Goal: Information Seeking & Learning: Understand process/instructions

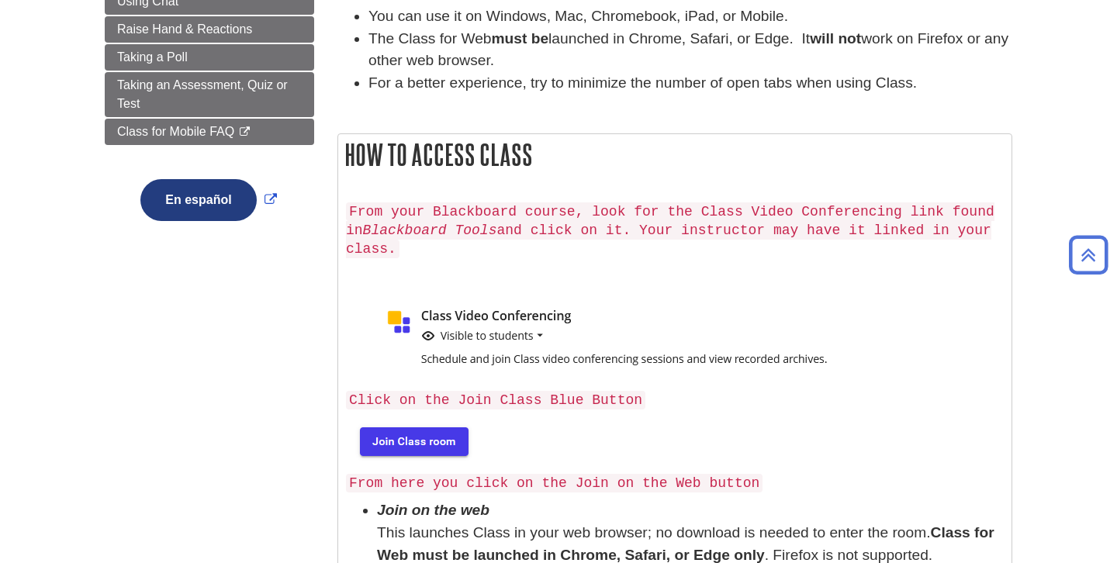
scroll to position [324, 0]
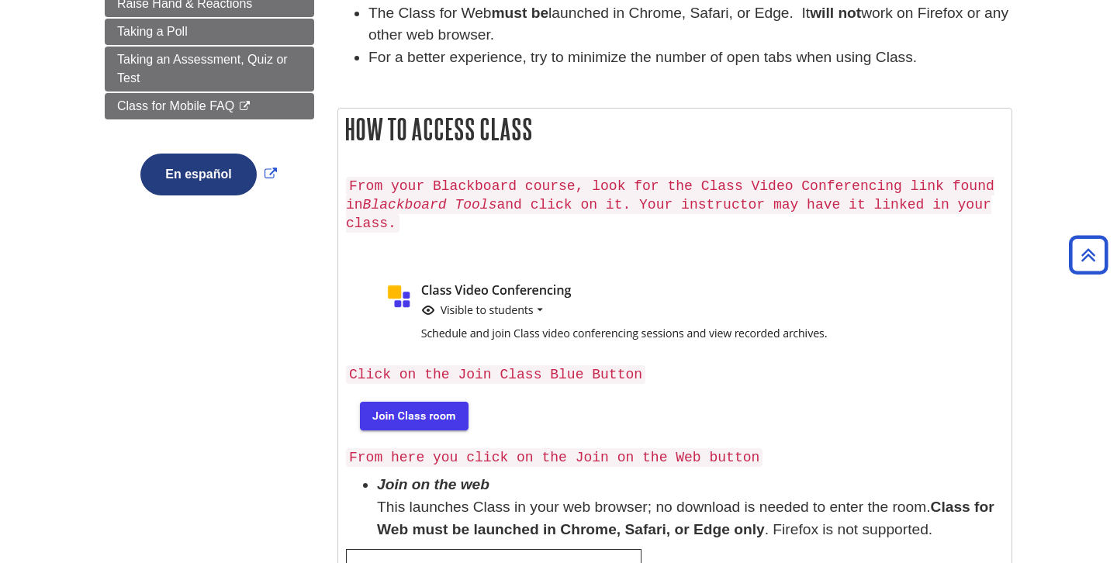
click at [399, 402] on img at bounding box center [412, 415] width 133 height 50
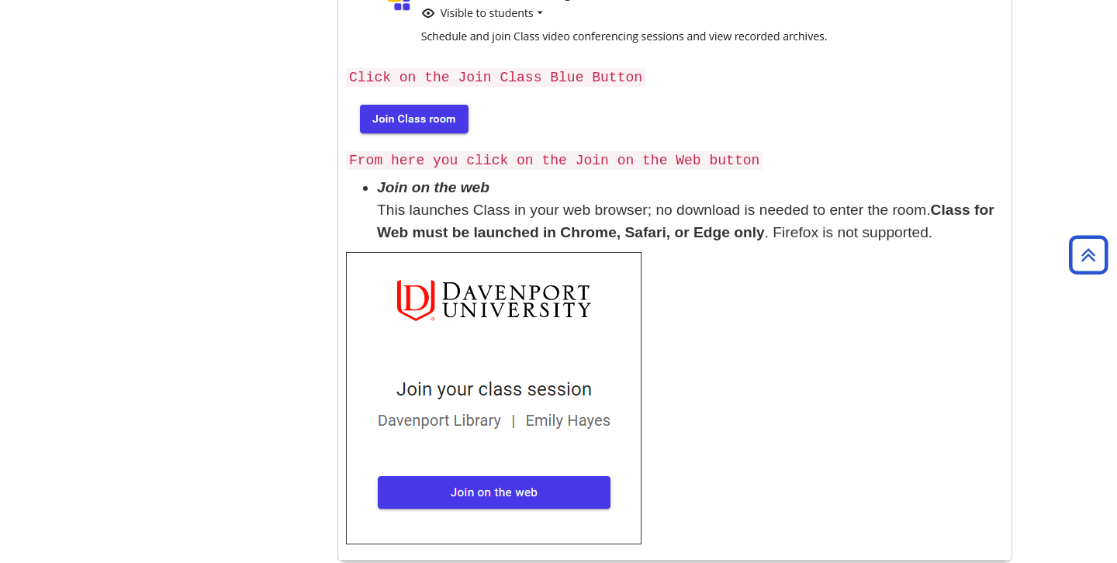
scroll to position [701, 0]
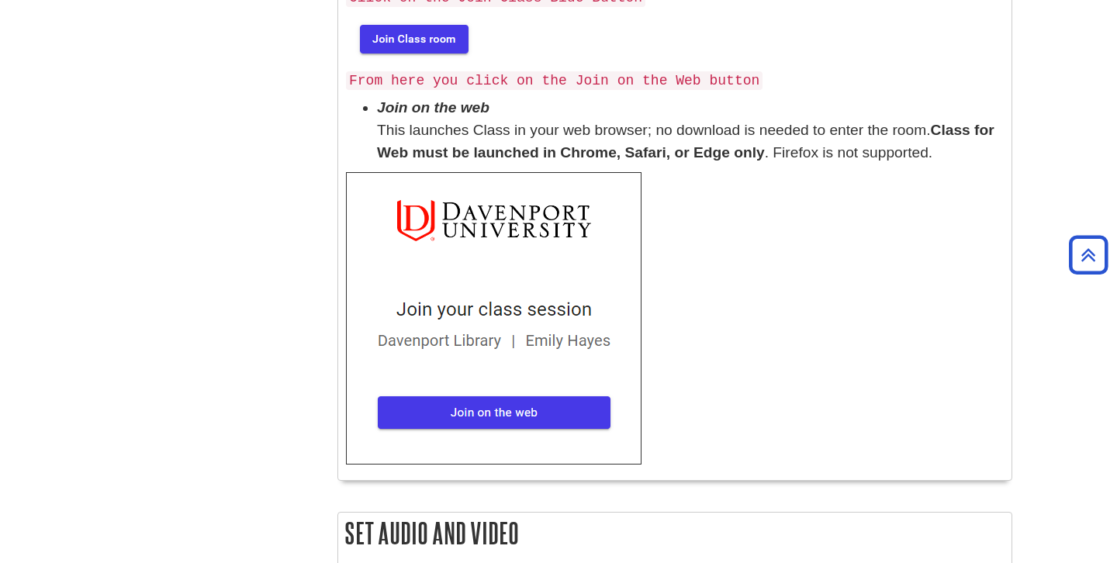
click at [515, 400] on img at bounding box center [494, 318] width 296 height 293
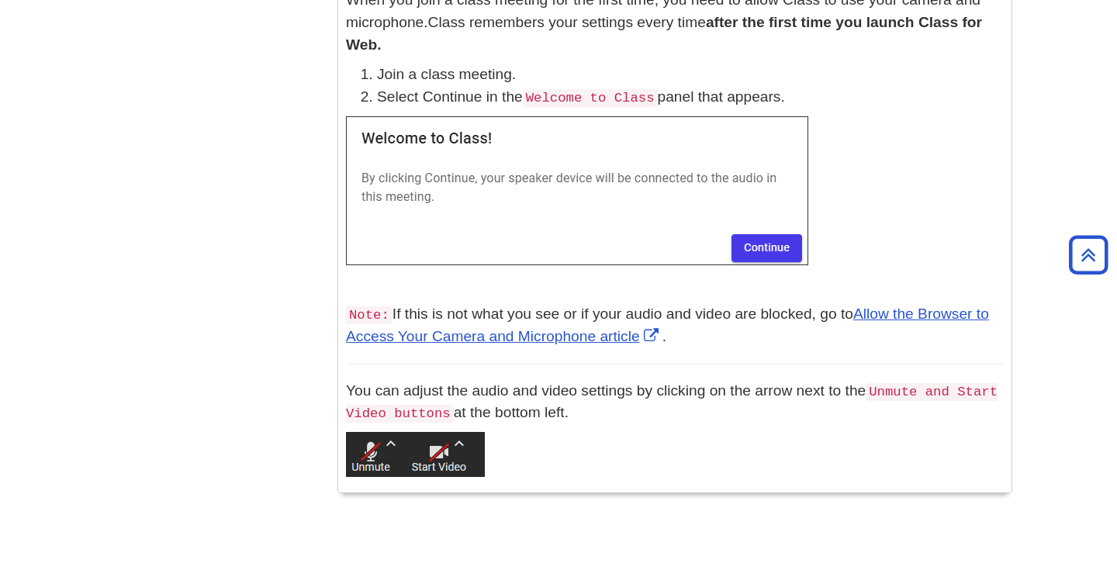
scroll to position [1332, 0]
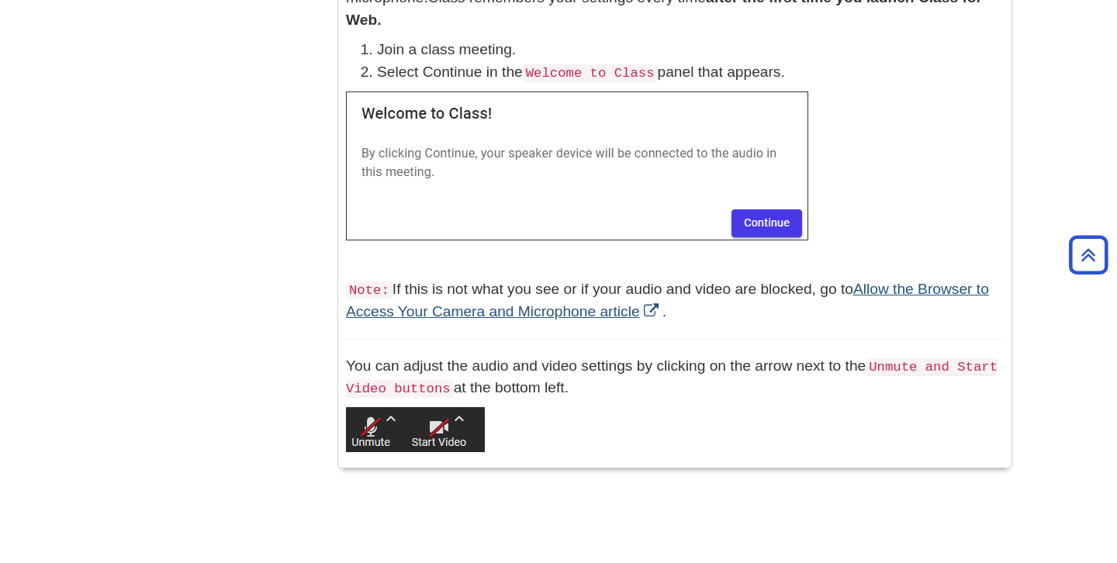
click at [494, 300] on link "Allow the Browser to Access Your Camera and Microphone article" at bounding box center [667, 300] width 643 height 39
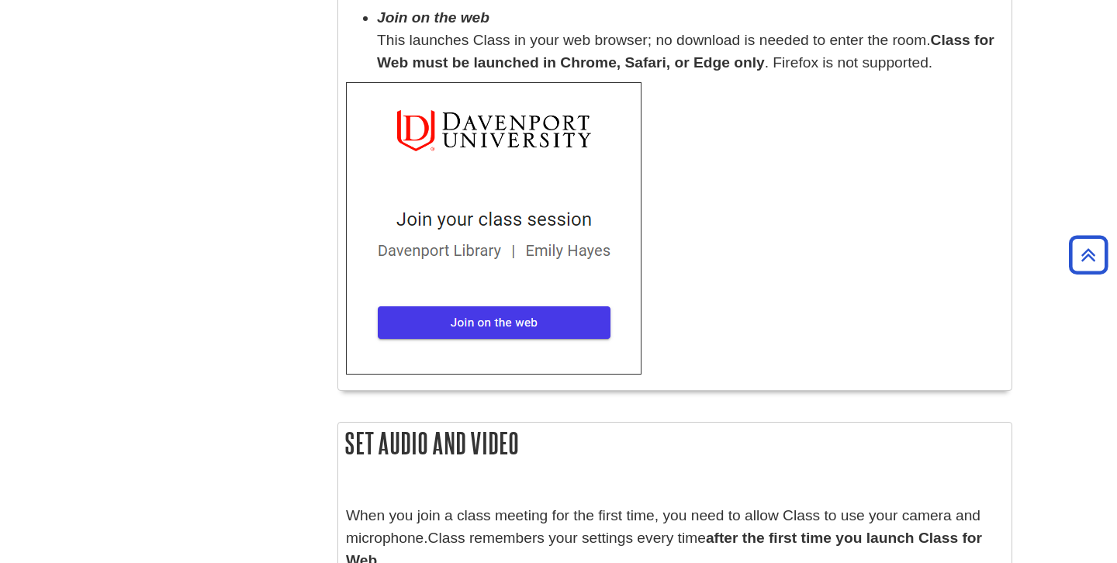
scroll to position [783, 0]
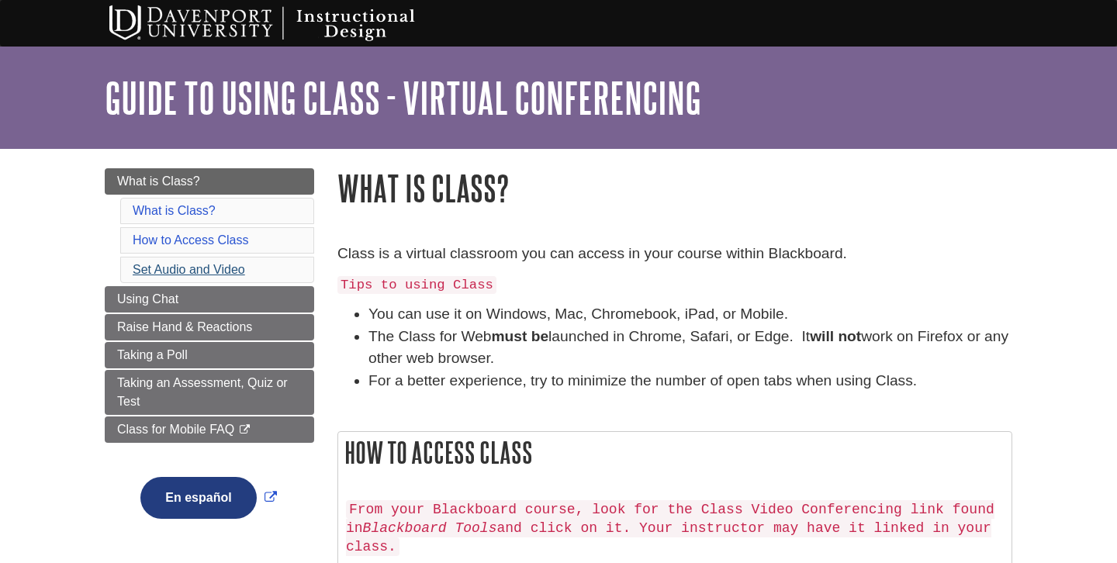
click at [225, 267] on link "Set Audio and Video" at bounding box center [189, 269] width 113 height 13
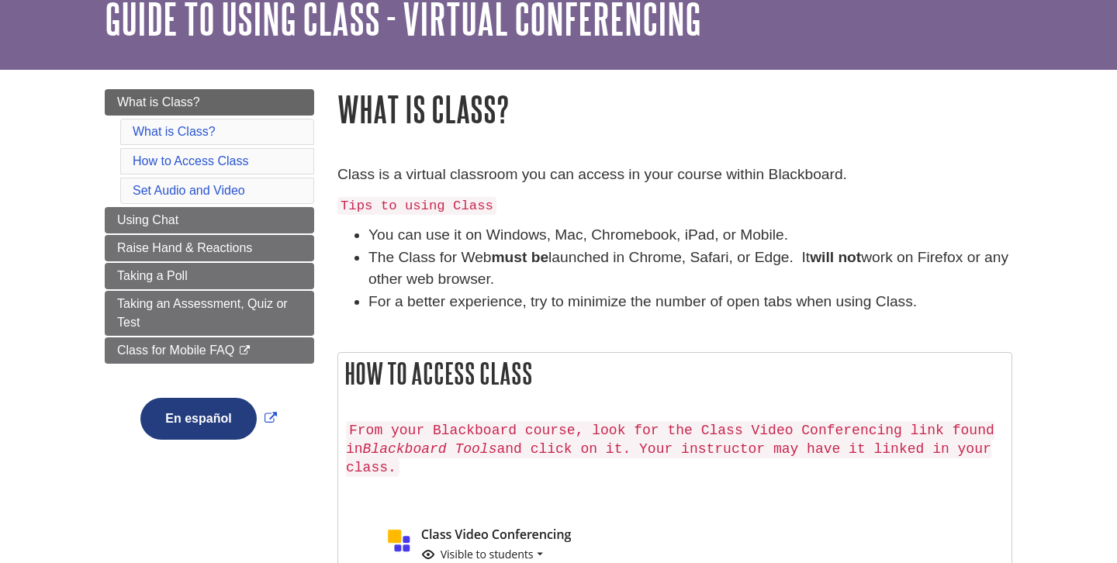
scroll to position [81, 0]
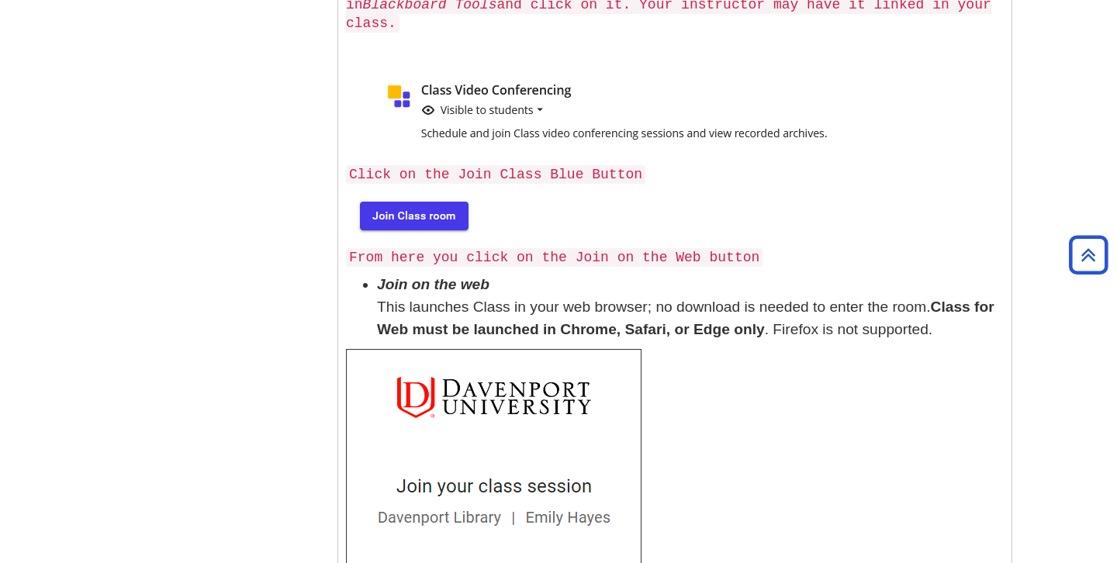
scroll to position [429, 0]
